Goal: Check status

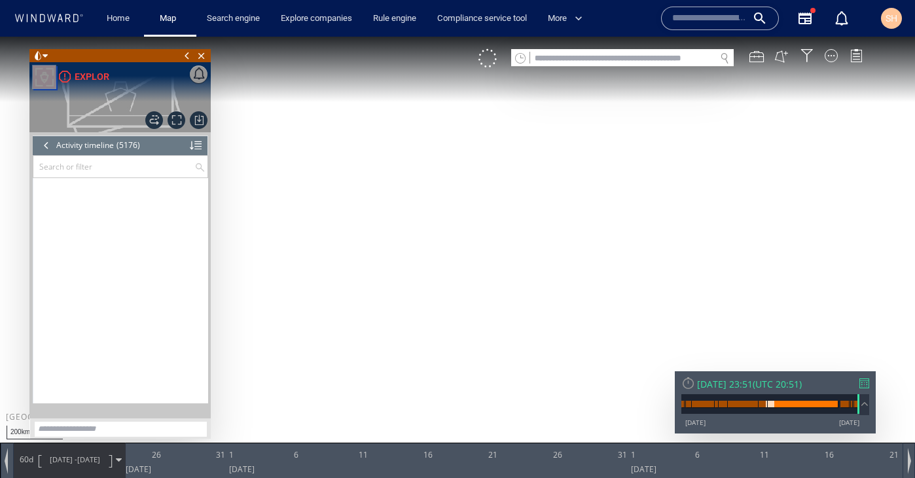
scroll to position [185973, 0]
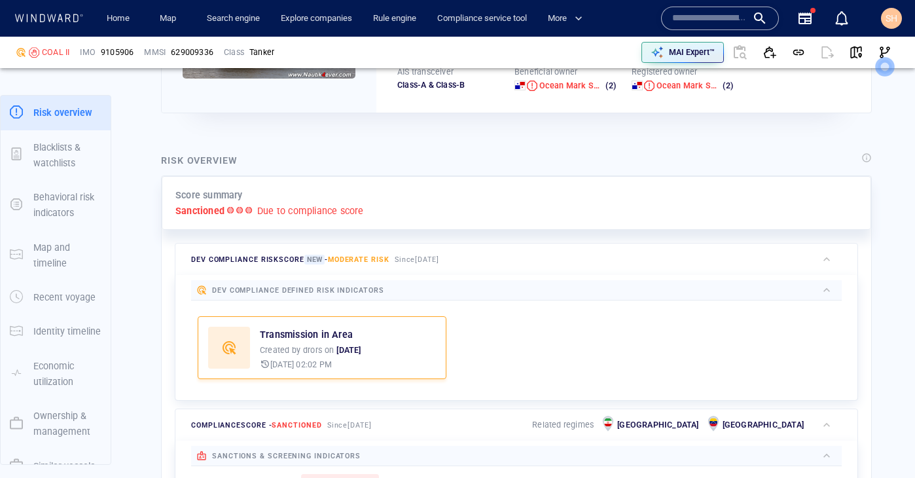
scroll to position [268, 0]
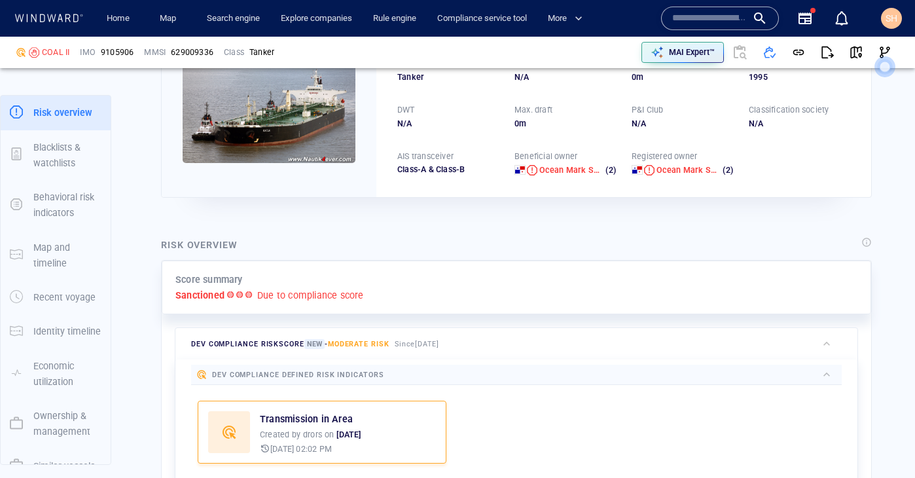
scroll to position [72, 0]
